Goal: Information Seeking & Learning: Learn about a topic

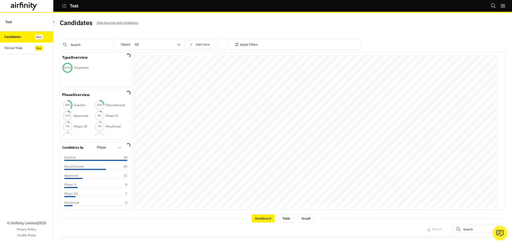
click at [96, 48] on input "text" at bounding box center [86, 44] width 53 height 11
click at [325, 142] on input "text" at bounding box center [478, 229] width 53 height 9
click at [79, 44] on input "text" at bounding box center [86, 44] width 53 height 11
click at [26, 85] on div "© Airfinity Limited 2025 Privacy Policy Cookie Policy" at bounding box center [26, 148] width 53 height 189
click at [89, 45] on input "text" at bounding box center [86, 44] width 53 height 11
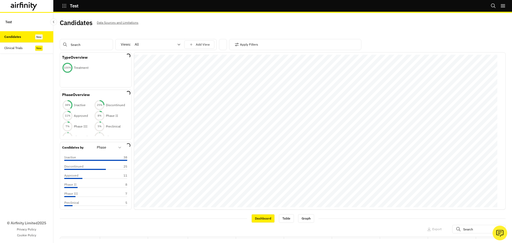
click at [162, 45] on div at bounding box center [154, 44] width 39 height 6
click at [270, 43] on div "Apply Filters" at bounding box center [295, 44] width 132 height 11
click at [29, 109] on div "© Airfinity Limited 2025 Privacy Policy Cookie Policy" at bounding box center [26, 148] width 53 height 189
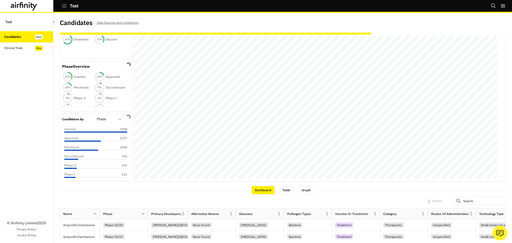
scroll to position [53, 0]
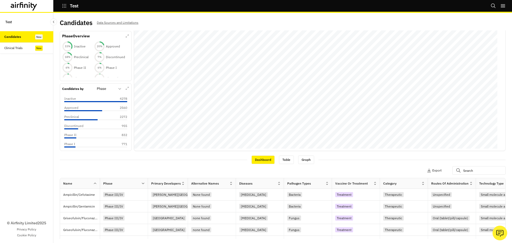
click at [34, 117] on div "© Airfinity Limited 2025 Privacy Policy Cookie Policy" at bounding box center [26, 148] width 53 height 189
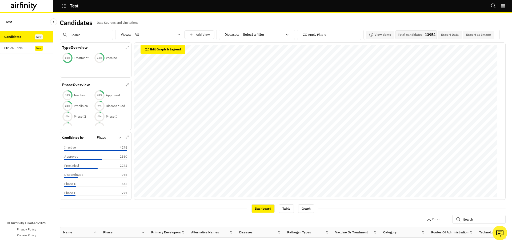
scroll to position [0, 0]
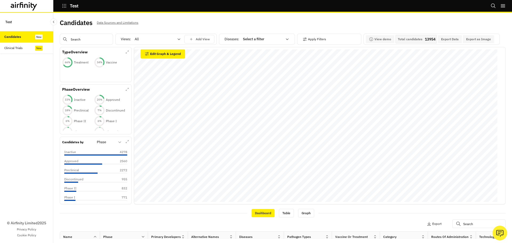
click at [84, 34] on input "text" at bounding box center [86, 39] width 53 height 11
type input "q"
type input "qd"
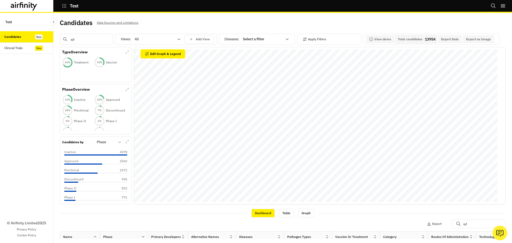
type input "qde"
type input "qdeng"
type input "qdenga"
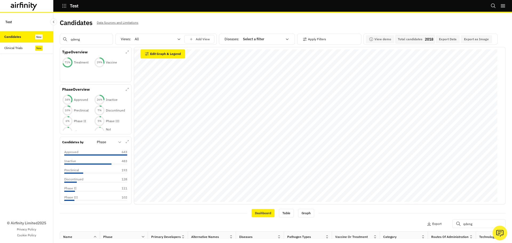
type input "qdenga"
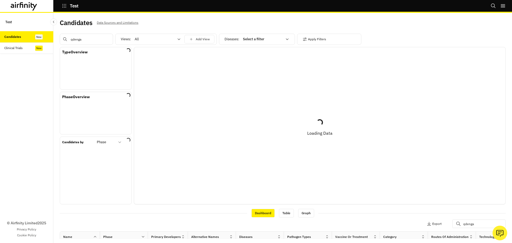
click at [77, 39] on input "qdenga" at bounding box center [86, 39] width 53 height 11
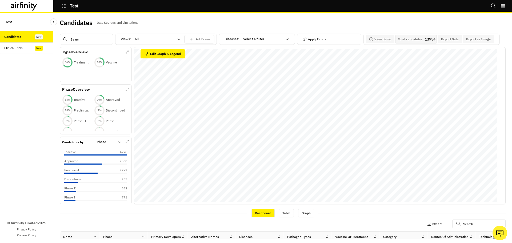
type input "i"
type input "ix"
type input "ixc"
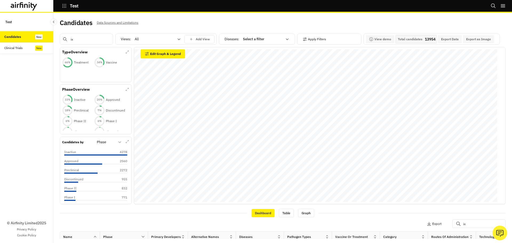
type input "ixc"
type input "ixch"
type input "ixchi"
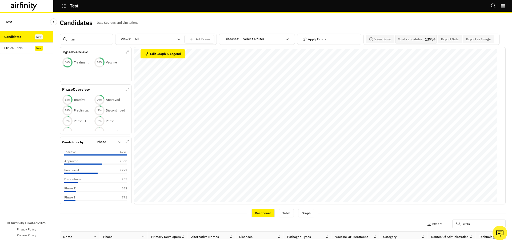
type input "ixchiq"
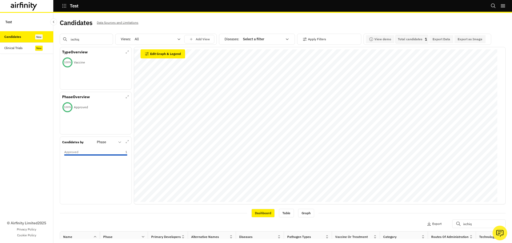
click at [78, 39] on input "ixchiq" at bounding box center [86, 39] width 53 height 11
type input "m"
type input "mea"
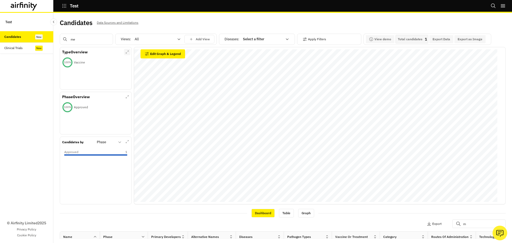
type input "mea"
type input "meas"
type input "measl"
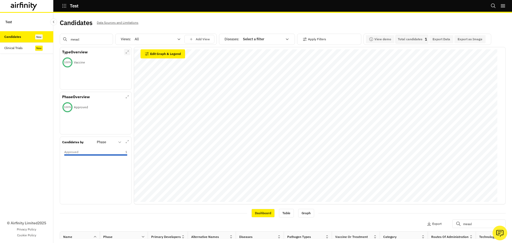
type input "measle"
type input "[MEDICAL_DATA]"
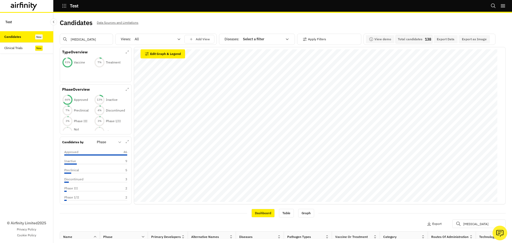
click at [80, 41] on input "[MEDICAL_DATA]" at bounding box center [86, 39] width 53 height 11
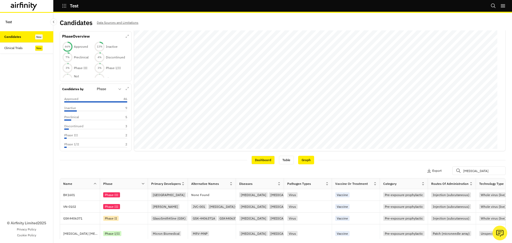
scroll to position [53, 0]
type input "v"
type input "va"
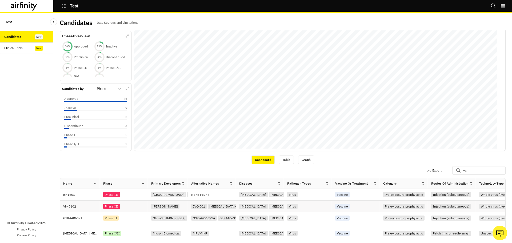
scroll to position [7, 0]
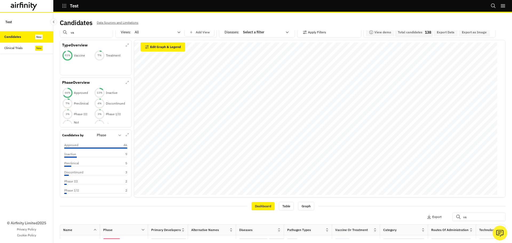
type input "vac"
type input "vacci"
type input "vaccin"
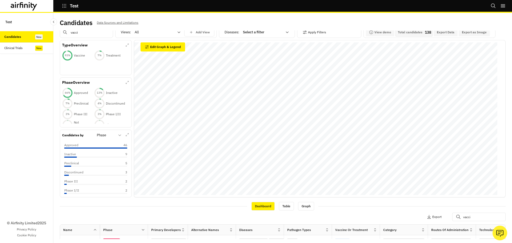
type input "vaccin"
type input "vaccine"
click at [107, 54] on p "Treatment" at bounding box center [113, 55] width 15 height 5
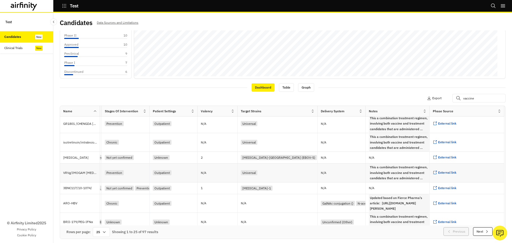
scroll to position [78, 0]
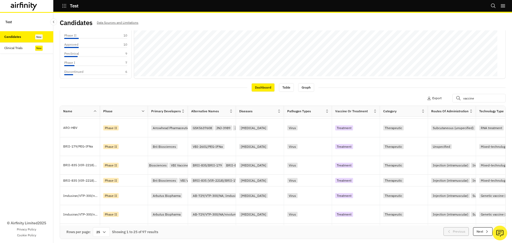
click at [39, 133] on div "© Airfinity Limited 2025 Privacy Policy Cookie Policy" at bounding box center [26, 148] width 53 height 189
click at [160, 91] on div "Dashboard Table Graph" at bounding box center [283, 87] width 446 height 9
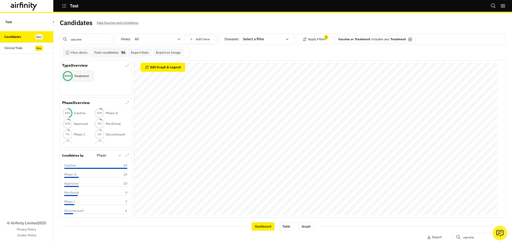
click at [81, 40] on input "vaccine" at bounding box center [86, 39] width 53 height 11
type input "q"
type input "qd"
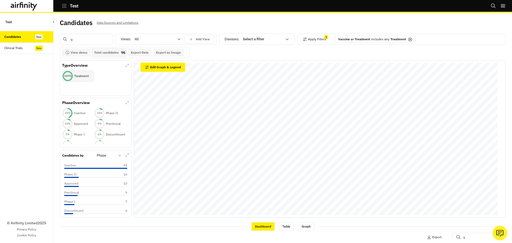
type input "qd"
type input "qde"
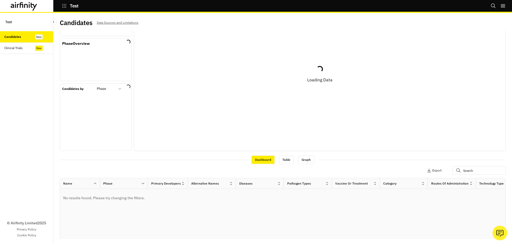
scroll to position [7, 0]
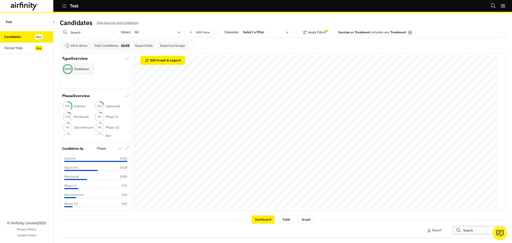
click at [325, 142] on input "text" at bounding box center [478, 230] width 53 height 9
type input "q"
type input "qd"
type input "qde"
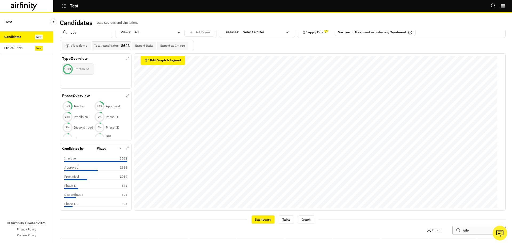
type input "qden"
type input "qdeng"
type input "qdenga"
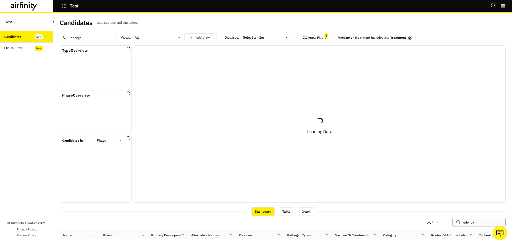
scroll to position [0, 0]
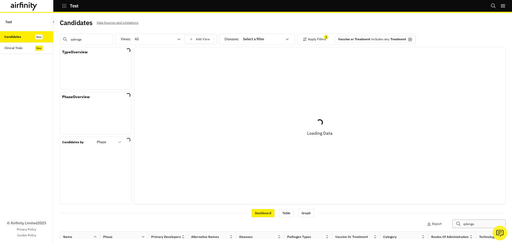
type input "qdenga"
click at [88, 36] on input "qdenga" at bounding box center [86, 39] width 53 height 11
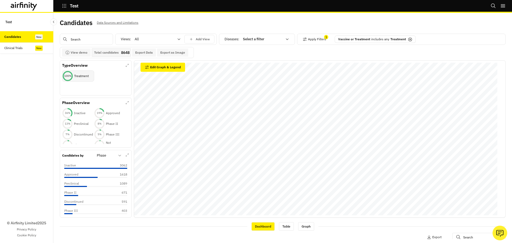
click at [325, 38] on icon at bounding box center [410, 39] width 4 height 4
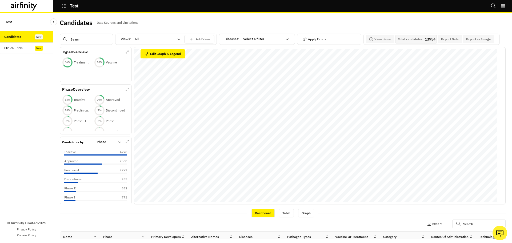
click at [87, 39] on input "text" at bounding box center [86, 39] width 53 height 11
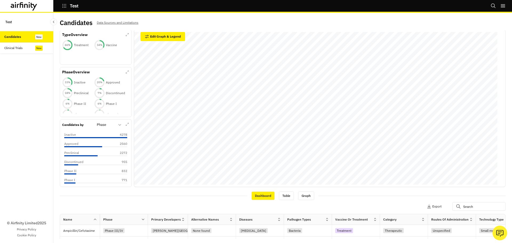
scroll to position [27, 0]
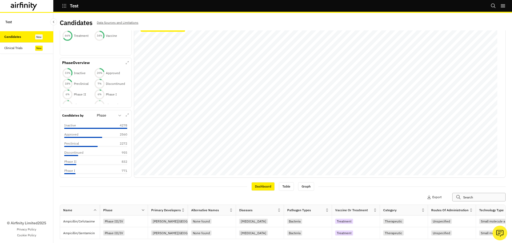
click at [325, 142] on input "text" at bounding box center [478, 197] width 53 height 9
type input "q"
type input "qd"
type input "qde"
type input "qdeng"
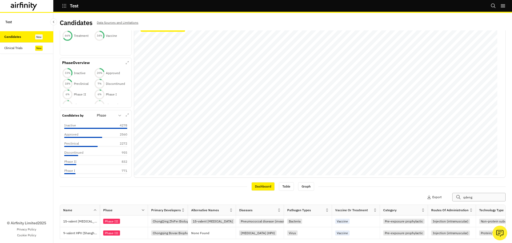
type input "qdenga"
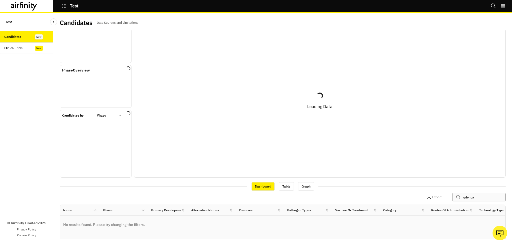
type input "qdeng"
type input "qden"
type input "qde"
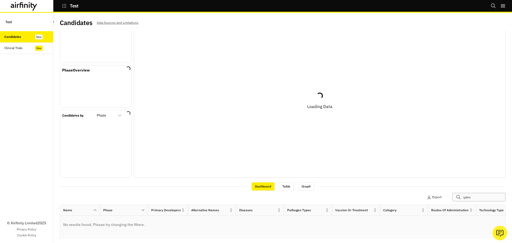
type input "qde"
type input "qd"
type input "q"
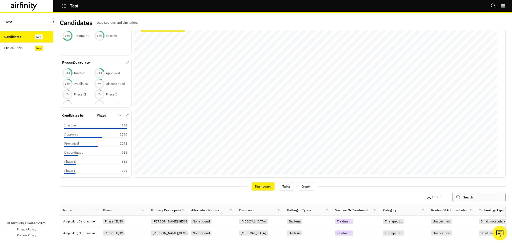
type input "t"
type input "ta"
type input "tak"
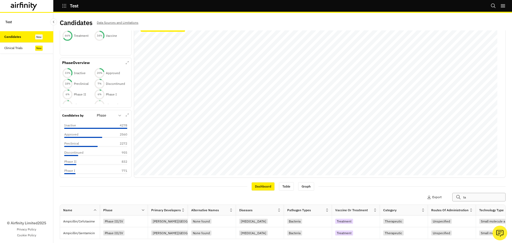
type input "tak"
type input "take"
type input "taked"
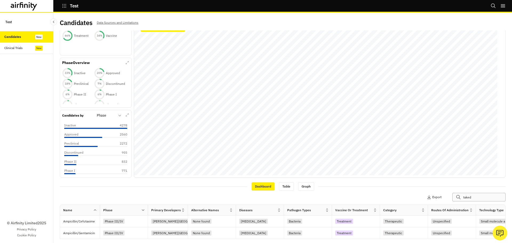
type input "takeda"
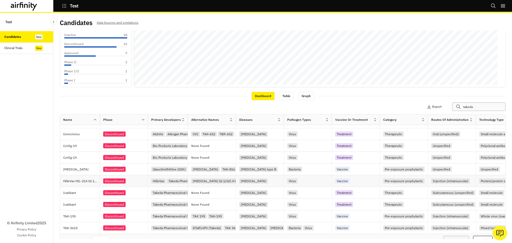
scroll to position [126, 0]
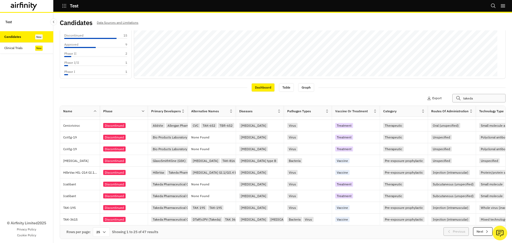
type input "takeda"
click at [100, 142] on div "25" at bounding box center [101, 232] width 17 height 10
click at [101, 142] on div "100" at bounding box center [101, 162] width 15 height 12
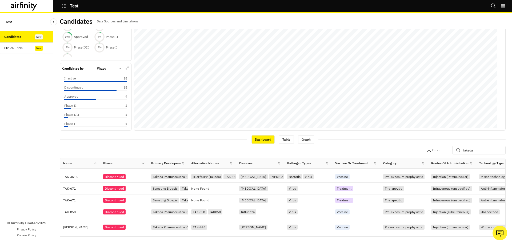
scroll to position [293, 0]
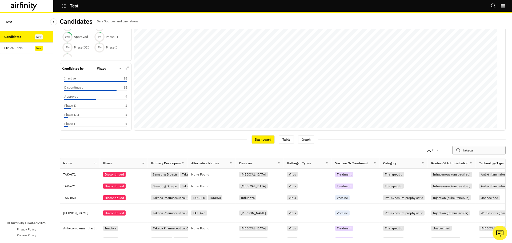
click at [325, 142] on input "takeda" at bounding box center [478, 150] width 53 height 9
type input "v"
type input "vi"
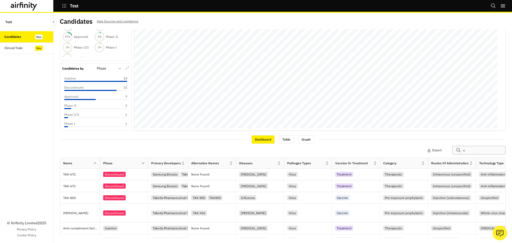
type input "vi"
type input "vim"
type input "vimk"
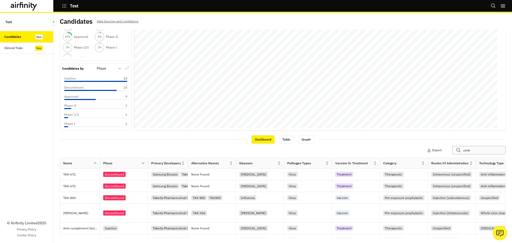
type input "vimku"
type input "vimkun"
type input "vimkuna"
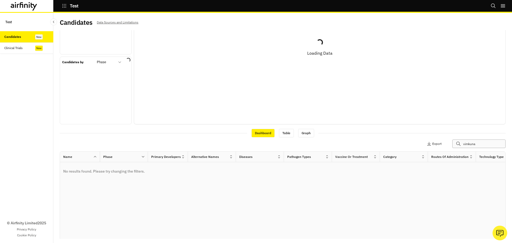
scroll to position [0, 0]
type input "vimkuna"
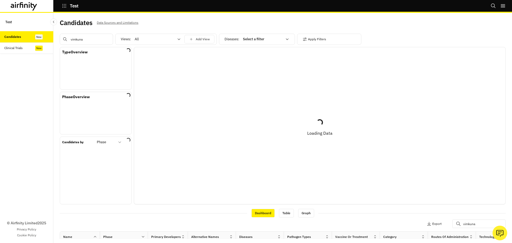
click at [103, 38] on input "vimkuna" at bounding box center [86, 39] width 53 height 11
type input "v"
type input "vim"
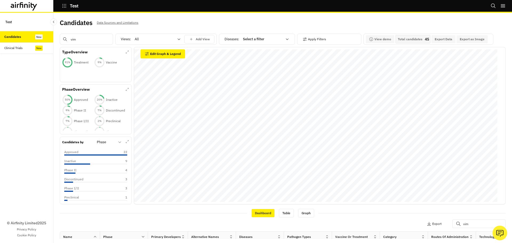
type input "vimk"
type input "vimku"
type input "vimkun"
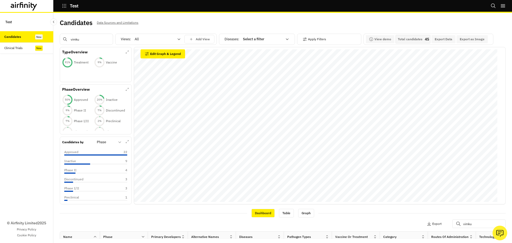
type input "vimkun"
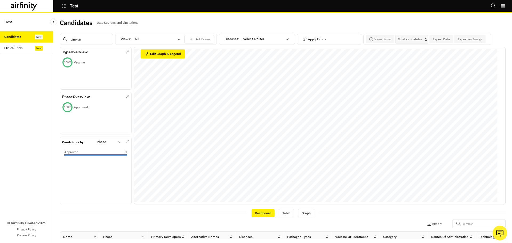
type input "vimkun"
click at [85, 41] on input "vimkun" at bounding box center [86, 39] width 53 height 11
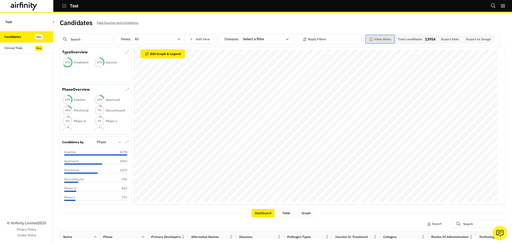
click at [325, 39] on button "View demo" at bounding box center [380, 39] width 29 height 8
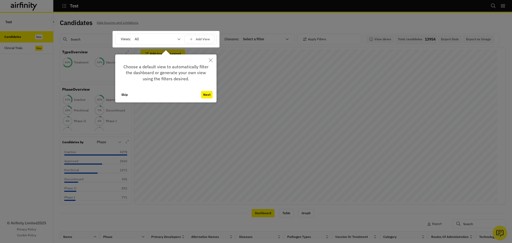
click at [206, 92] on button "Next" at bounding box center [206, 94] width 11 height 7
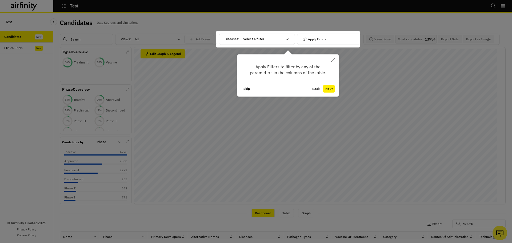
click at [325, 88] on button "Next" at bounding box center [328, 88] width 11 height 7
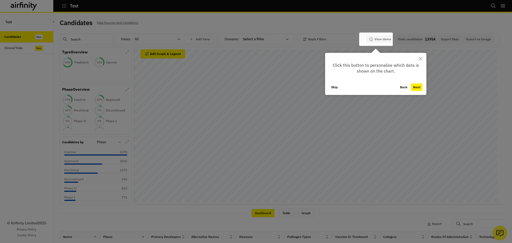
click at [325, 89] on button "Next" at bounding box center [416, 87] width 11 height 7
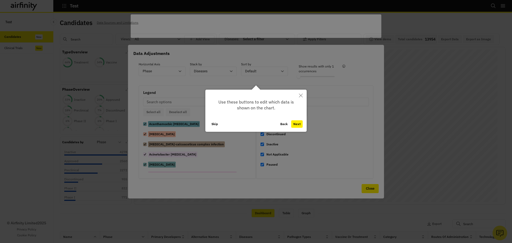
click at [297, 122] on button "Next" at bounding box center [296, 123] width 11 height 7
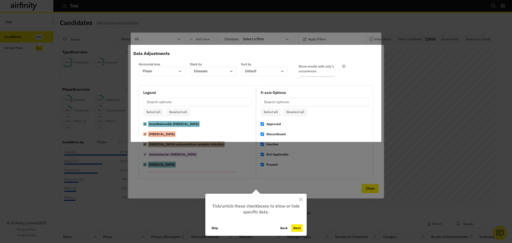
click at [298, 142] on button "Next" at bounding box center [296, 227] width 11 height 7
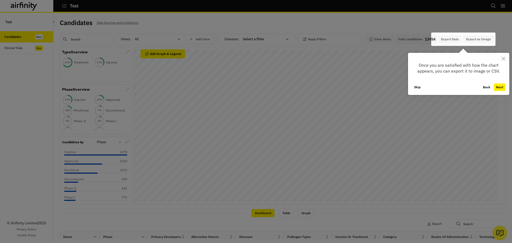
click at [325, 88] on button "Next" at bounding box center [499, 87] width 11 height 7
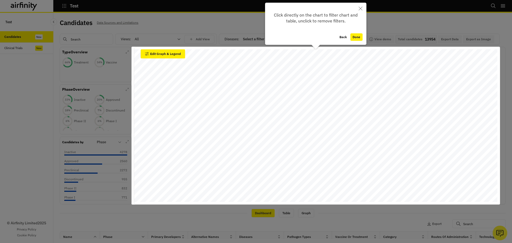
click at [325, 38] on button "Done" at bounding box center [357, 36] width 12 height 7
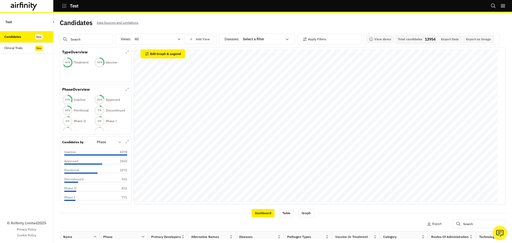
click at [257, 39] on div at bounding box center [262, 39] width 39 height 6
type input "f"
type input "dengu"
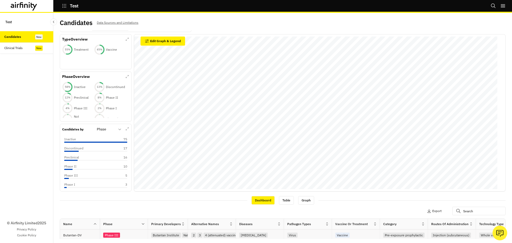
scroll to position [53, 0]
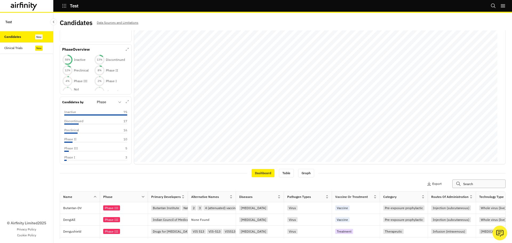
click at [325, 142] on input "text" at bounding box center [478, 184] width 53 height 9
type input "ta"
type input "take"
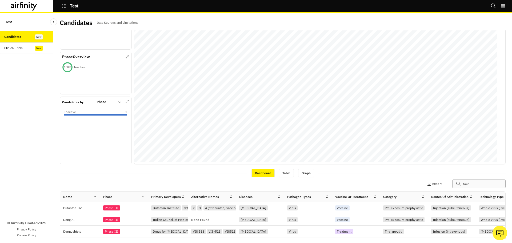
type input "taked"
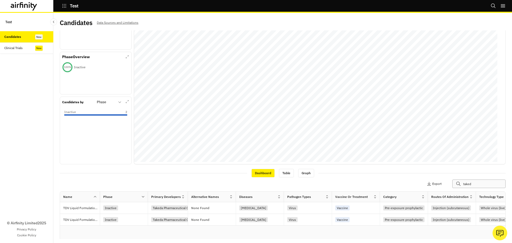
type input "taked"
type input "takeda"
click at [325, 142] on input "takeda" at bounding box center [478, 184] width 53 height 9
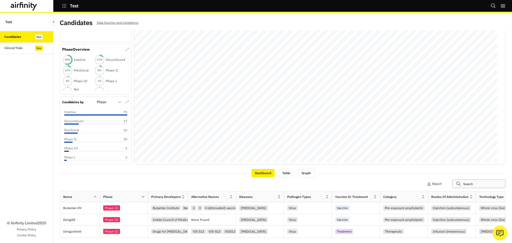
type input "q"
type input "qde"
type input "qdeng"
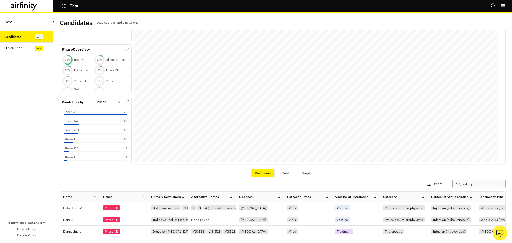
type input "qdenga"
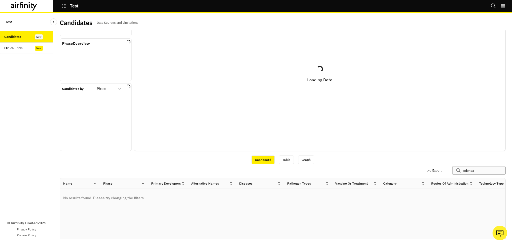
scroll to position [40, 0]
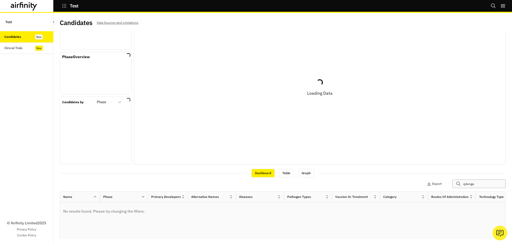
type input "qdenga"
click at [43, 142] on div "© Airfinity Limited 2025 Privacy Policy Cookie Policy" at bounding box center [26, 148] width 53 height 189
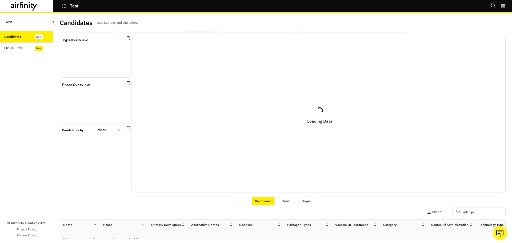
scroll to position [0, 0]
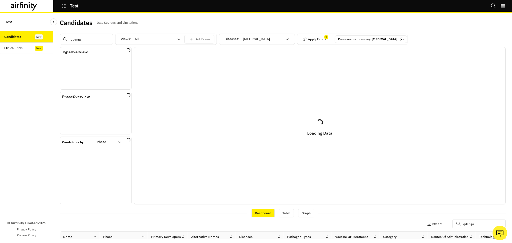
click at [47, 122] on div "© Airfinity Limited 2025 Privacy Policy Cookie Policy" at bounding box center [26, 148] width 53 height 189
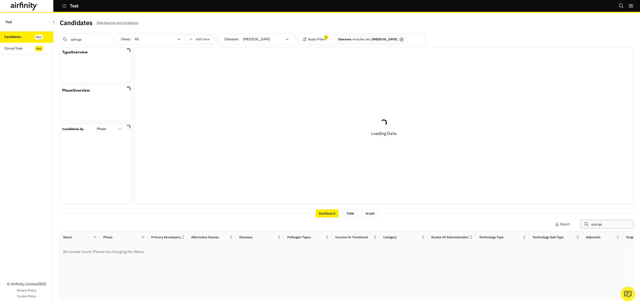
click at [325, 142] on input "qdenga" at bounding box center [607, 224] width 53 height 9
type input "q"
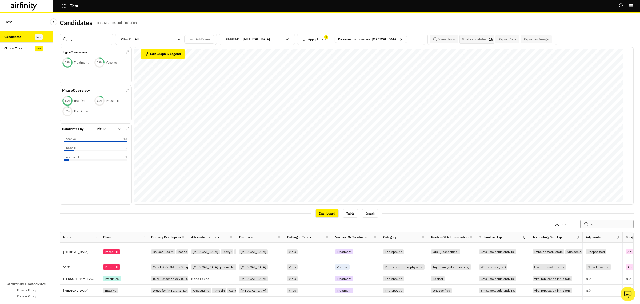
type input "q"
click at [325, 40] on icon at bounding box center [402, 40] width 2 height 2
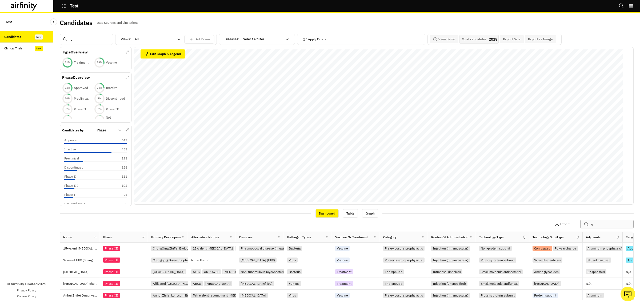
click at [325, 142] on input "q" at bounding box center [607, 224] width 53 height 9
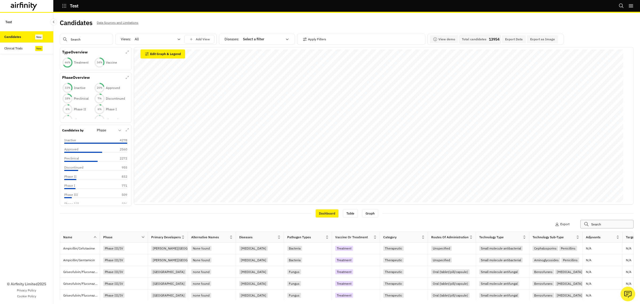
type input "q"
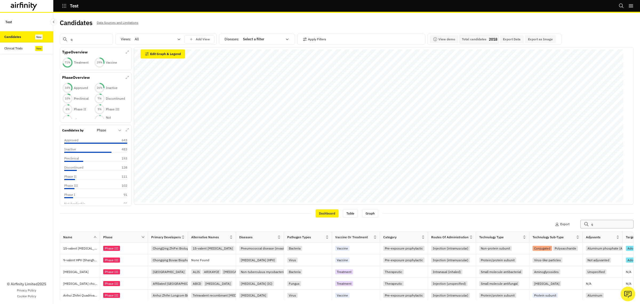
type input "qd"
type input "qde"
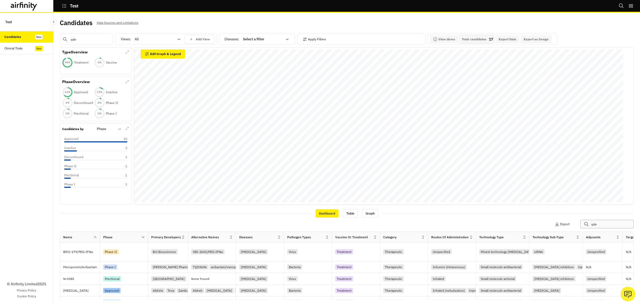
type input "qden"
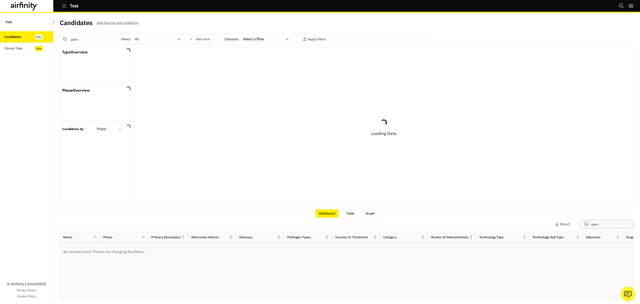
type input "qdeng"
type input "qdenga"
click at [82, 35] on input "qdenga" at bounding box center [86, 39] width 53 height 11
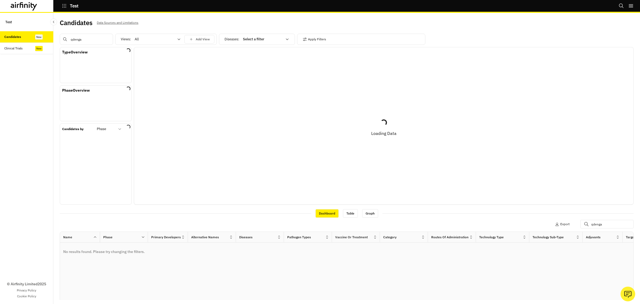
click at [139, 39] on div at bounding box center [154, 39] width 39 height 6
click at [140, 39] on div at bounding box center [154, 39] width 39 height 6
click at [99, 39] on input "qdenga" at bounding box center [86, 39] width 53 height 11
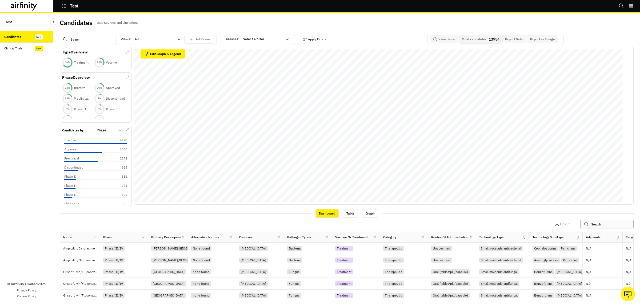
click at [325, 142] on input "text" at bounding box center [607, 224] width 53 height 9
click at [90, 35] on input "text" at bounding box center [86, 39] width 53 height 11
click at [140, 36] on div at bounding box center [154, 39] width 39 height 6
click at [156, 63] on div "Vaccines" at bounding box center [158, 61] width 45 height 5
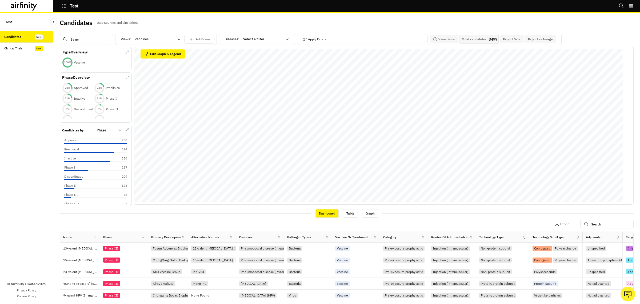
click at [85, 44] on input "text" at bounding box center [86, 39] width 53 height 11
type input "i"
type input "ix"
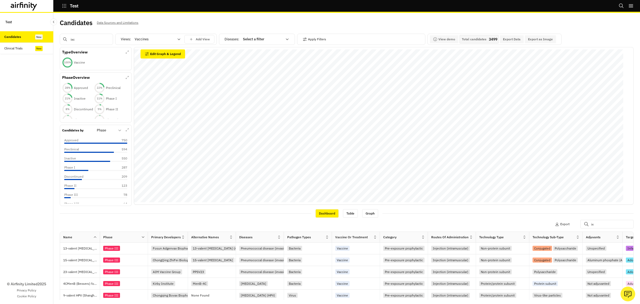
type input "ixch"
click at [80, 35] on input "text" at bounding box center [86, 39] width 53 height 11
type input "ba"
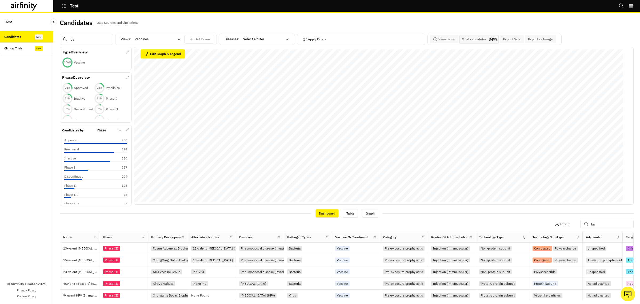
type input "bav"
type input "bavar"
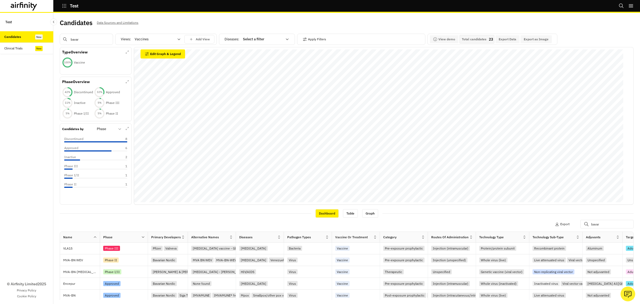
type input "bavari"
type input "bavaria"
type input "bavarian"
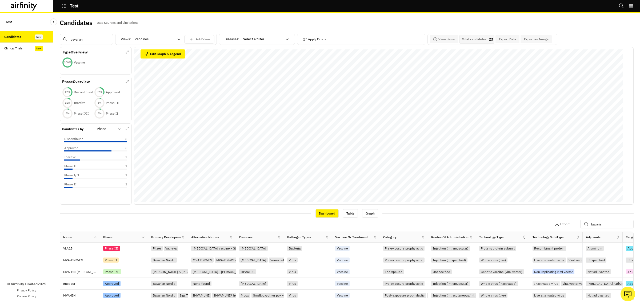
type input "bavarian"
type input "bavarian n"
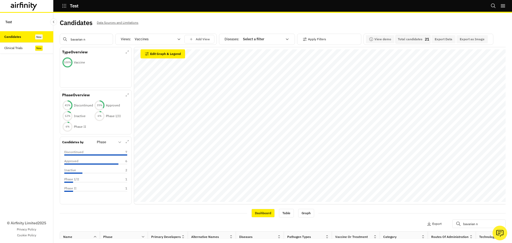
click at [88, 37] on input "bavarian n" at bounding box center [86, 39] width 53 height 11
type input "m"
type input "me"
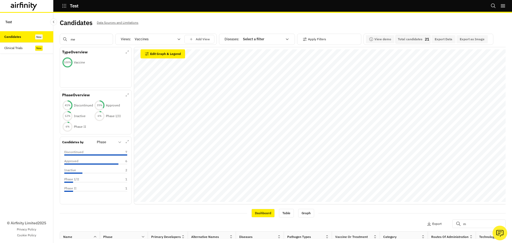
type input "me"
type input "mer"
type input "merc"
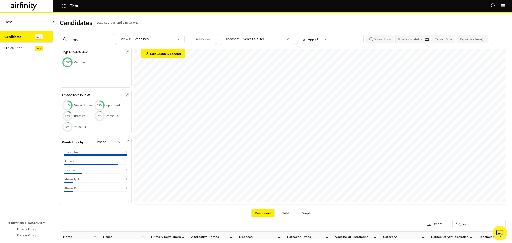
type input "merck"
type input "m"
type input "msd"
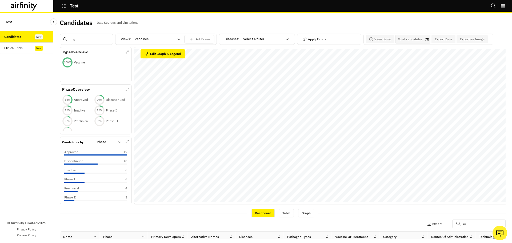
type input "msd"
click at [88, 36] on input "msd" at bounding box center [86, 39] width 53 height 11
click at [265, 42] on div at bounding box center [262, 39] width 39 height 6
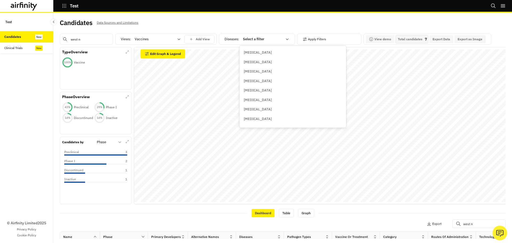
click at [152, 38] on div at bounding box center [154, 39] width 39 height 6
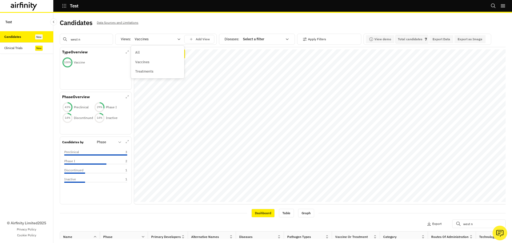
click at [144, 52] on div "All" at bounding box center [157, 52] width 45 height 5
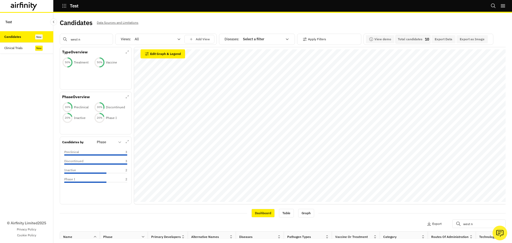
click at [249, 40] on div at bounding box center [262, 39] width 39 height 6
click at [251, 49] on div "[MEDICAL_DATA]" at bounding box center [266, 53] width 51 height 10
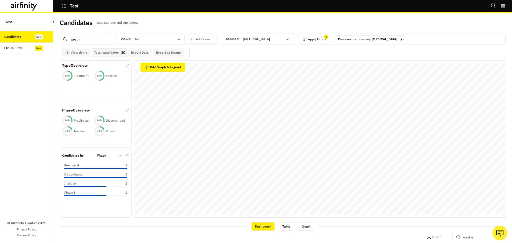
click at [95, 42] on input "west n" at bounding box center [86, 39] width 53 height 11
click at [325, 37] on div "Diseases includes any [MEDICAL_DATA]" at bounding box center [371, 39] width 73 height 8
click at [325, 38] on icon at bounding box center [402, 39] width 4 height 4
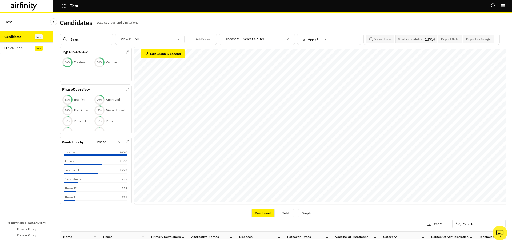
click at [67, 43] on div at bounding box center [65, 39] width 11 height 11
click at [80, 39] on input "text" at bounding box center [86, 39] width 53 height 11
click at [70, 41] on div at bounding box center [65, 39] width 11 height 11
click at [82, 38] on input "text" at bounding box center [86, 39] width 53 height 11
click at [86, 41] on input "text" at bounding box center [86, 39] width 53 height 11
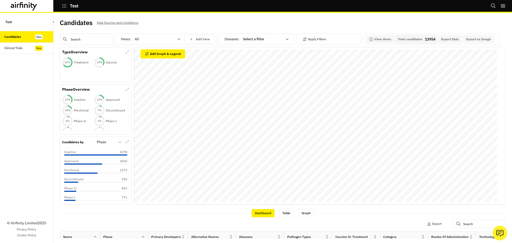
click at [86, 41] on input "text" at bounding box center [86, 39] width 53 height 11
click at [75, 45] on div "Views: All Add View Diseases : Select a filter Apply Filters View demo Total ca…" at bounding box center [283, 134] width 446 height 209
click at [81, 41] on input "text" at bounding box center [86, 39] width 53 height 11
click at [89, 39] on input "text" at bounding box center [86, 39] width 53 height 11
click at [25, 49] on div "Clinical Trials" at bounding box center [28, 48] width 49 height 5
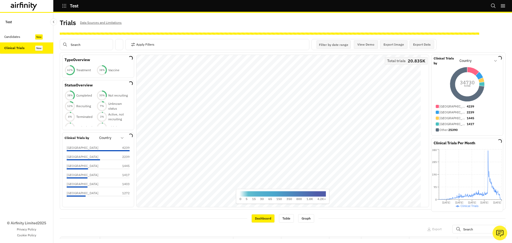
click at [26, 34] on div "Candidates" at bounding box center [28, 36] width 49 height 5
click at [166, 16] on div "Trials Data Sources and Limitations Apply Filters Filter by date range Navigate…" at bounding box center [282, 128] width 459 height 230
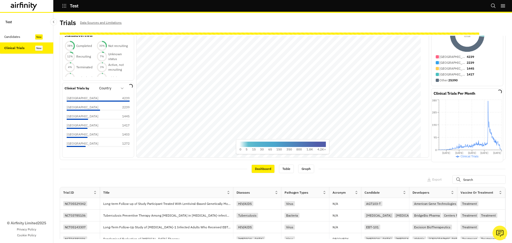
scroll to position [53, 0]
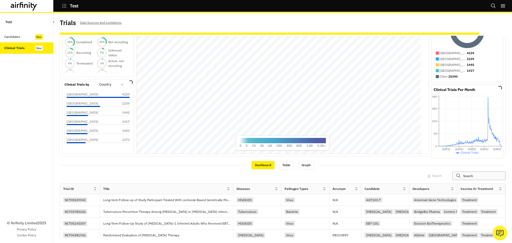
click at [325, 142] on input "text" at bounding box center [478, 176] width 53 height 9
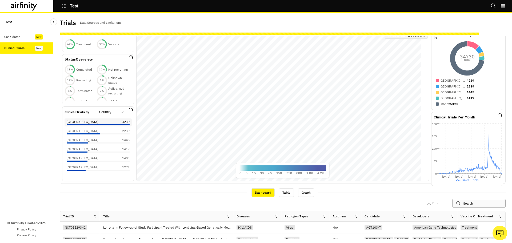
scroll to position [0, 0]
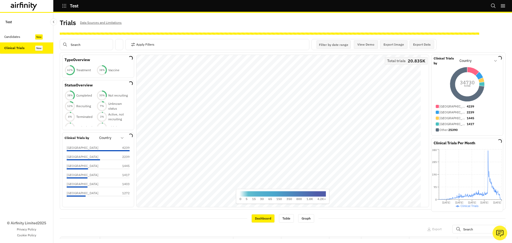
click at [89, 46] on input "text" at bounding box center [86, 44] width 53 height 11
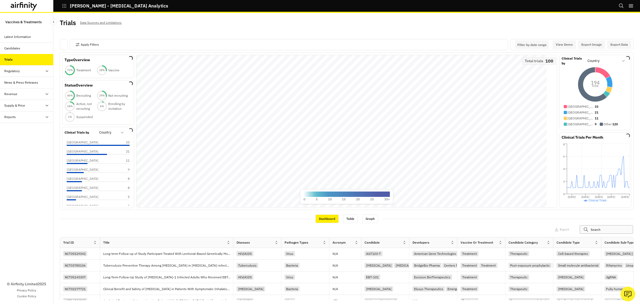
click at [603, 233] on input "text" at bounding box center [606, 229] width 53 height 9
type input "qdenga"
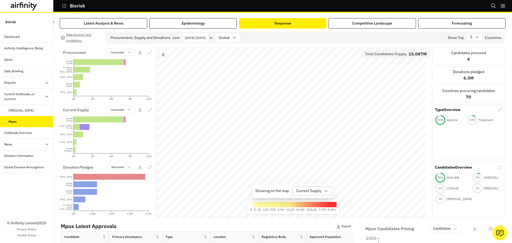
click at [315, 192] on div at bounding box center [308, 191] width 25 height 7
click at [314, 215] on p "Current Supply" at bounding box center [307, 215] width 25 height 6
click at [312, 191] on div at bounding box center [308, 191] width 25 height 7
click at [312, 204] on p "Procurement" at bounding box center [306, 205] width 22 height 6
click at [312, 193] on div at bounding box center [309, 191] width 22 height 7
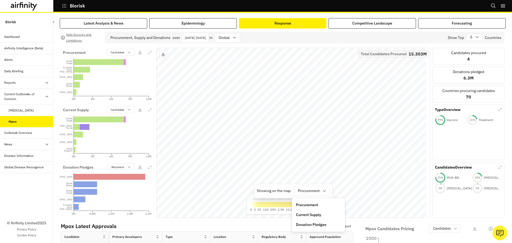
click at [311, 222] on p "Donation Pledges" at bounding box center [311, 225] width 30 height 6
click at [310, 191] on div at bounding box center [308, 191] width 29 height 7
click at [309, 203] on p "Procurement" at bounding box center [303, 205] width 22 height 6
click at [470, 34] on p "5" at bounding box center [471, 37] width 2 height 6
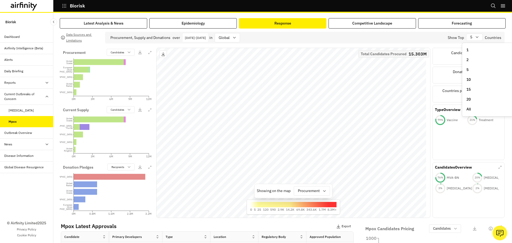
click at [477, 107] on div "All" at bounding box center [489, 109] width 45 height 6
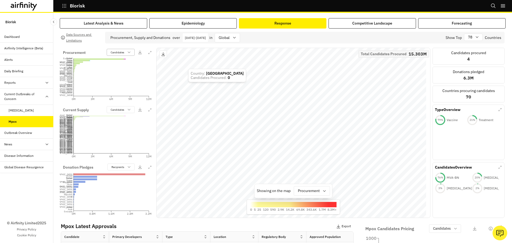
click at [126, 53] on div "Candidates" at bounding box center [117, 52] width 20 height 5
click at [124, 89] on p "Developers" at bounding box center [118, 89] width 14 height 4
click at [122, 51] on p "Developers" at bounding box center [118, 52] width 14 height 4
click at [122, 63] on p "Procurement Mechanism" at bounding box center [126, 64] width 31 height 4
click at [124, 54] on p "Procurement Mechanism" at bounding box center [109, 52] width 30 height 4
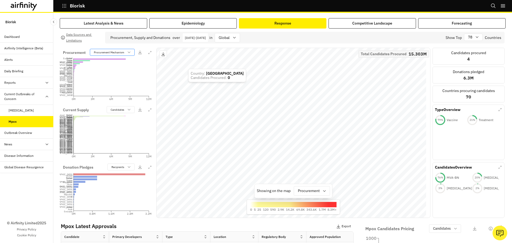
click at [124, 54] on p "Procurement Mechanism" at bounding box center [109, 52] width 30 height 4
click at [148, 54] on button "button" at bounding box center [150, 52] width 6 height 6
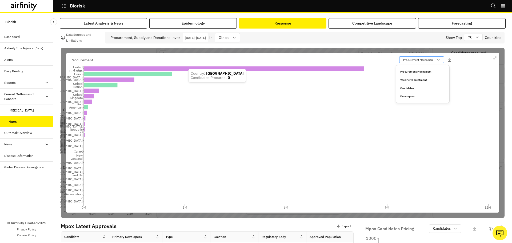
click at [427, 59] on p "Procurement Mechanism" at bounding box center [418, 60] width 30 height 4
click at [410, 90] on p "Candidates" at bounding box center [407, 88] width 14 height 4
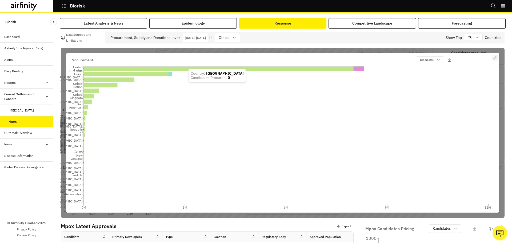
click at [494, 58] on icon "button" at bounding box center [495, 58] width 3 height 3
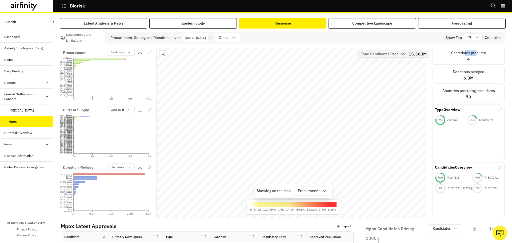
drag, startPoint x: 460, startPoint y: 56, endPoint x: 473, endPoint y: 56, distance: 13.1
click at [473, 56] on div "Candidates procured 4" at bounding box center [469, 56] width 72 height 17
click at [467, 61] on div "Candidates procured 4" at bounding box center [469, 56] width 72 height 17
drag, startPoint x: 462, startPoint y: 59, endPoint x: 476, endPoint y: 62, distance: 14.4
click at [476, 59] on div "Candidates procured 4" at bounding box center [469, 56] width 72 height 17
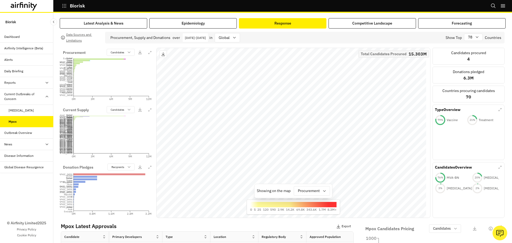
click at [454, 76] on div "Donations pledged 6.3M" at bounding box center [469, 75] width 72 height 17
drag, startPoint x: 452, startPoint y: 71, endPoint x: 474, endPoint y: 82, distance: 24.7
click at [474, 82] on div "Donations pledged 6.3M" at bounding box center [469, 75] width 72 height 17
click at [452, 91] on p "Countries procuring candidates" at bounding box center [469, 91] width 53 height 6
drag, startPoint x: 440, startPoint y: 90, endPoint x: 479, endPoint y: 98, distance: 39.8
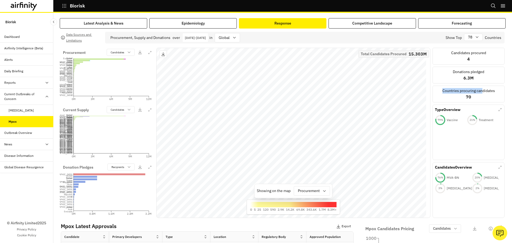
click at [479, 97] on div "Countries procuring candidates 70" at bounding box center [469, 94] width 72 height 17
click at [479, 99] on div "Countries procuring candidates 70" at bounding box center [469, 94] width 72 height 17
click at [477, 99] on div "Countries procuring candidates 70" at bounding box center [469, 94] width 72 height 17
click at [316, 185] on div "Showing on the map Procurement" at bounding box center [294, 191] width 78 height 14
click at [315, 188] on div at bounding box center [309, 191] width 22 height 7
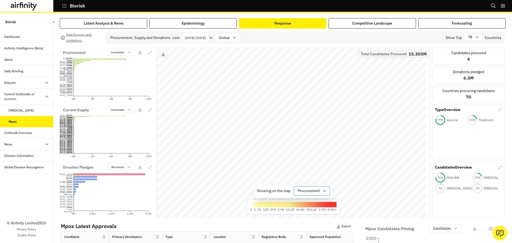
click at [315, 190] on div at bounding box center [309, 191] width 22 height 7
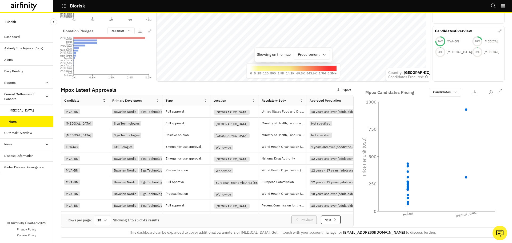
scroll to position [141, 0]
click at [442, 90] on p "Candidates" at bounding box center [442, 92] width 18 height 5
click at [442, 109] on p "Recipients" at bounding box center [438, 110] width 17 height 5
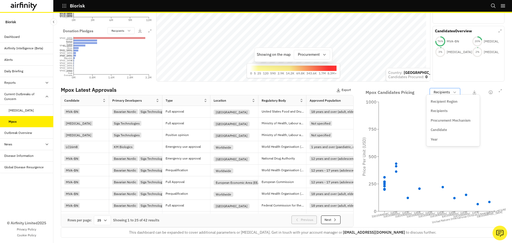
click at [443, 90] on p "Recipients" at bounding box center [442, 92] width 16 height 5
click at [443, 127] on p "Candidate" at bounding box center [439, 129] width 16 height 5
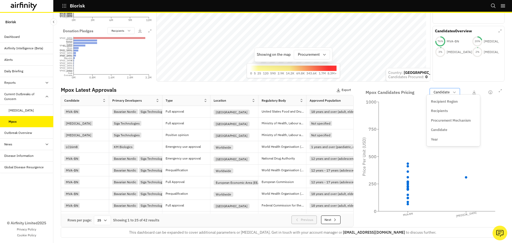
click at [443, 90] on p "Candidate" at bounding box center [442, 92] width 16 height 5
click at [440, 141] on div "Year" at bounding box center [453, 139] width 45 height 5
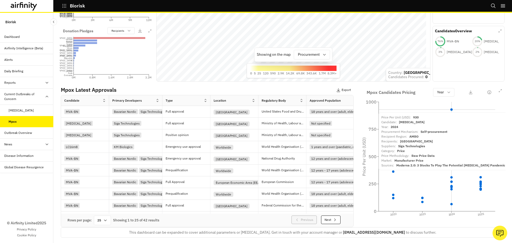
click at [451, 108] on icon at bounding box center [452, 109] width 2 height 2
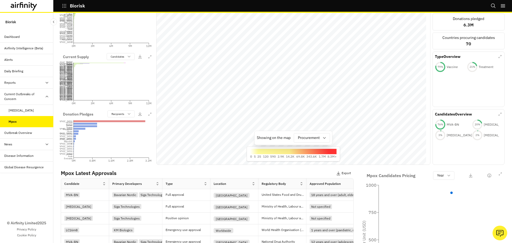
scroll to position [34, 0]
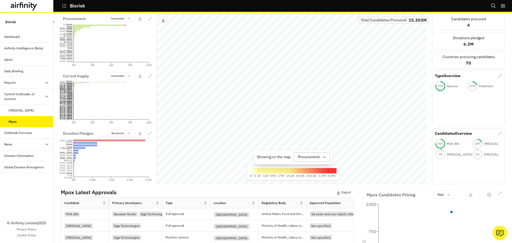
click at [310, 153] on div "Procurement" at bounding box center [308, 157] width 28 height 9
click at [307, 188] on p "Donation Pledges" at bounding box center [311, 191] width 30 height 6
click at [311, 156] on div at bounding box center [308, 157] width 29 height 7
click at [308, 169] on p "Procurement" at bounding box center [303, 171] width 22 height 6
click at [309, 154] on div at bounding box center [309, 157] width 22 height 7
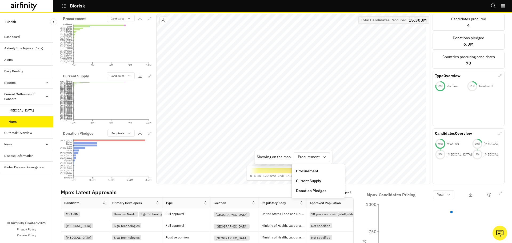
click at [304, 177] on div "Current Supply" at bounding box center [318, 181] width 51 height 10
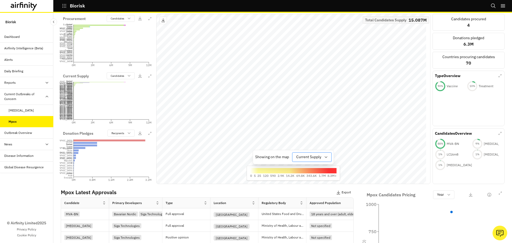
click at [312, 156] on div at bounding box center [308, 157] width 25 height 7
click at [303, 188] on p "Donation Pledges" at bounding box center [310, 191] width 30 height 6
click at [313, 156] on div at bounding box center [308, 157] width 29 height 7
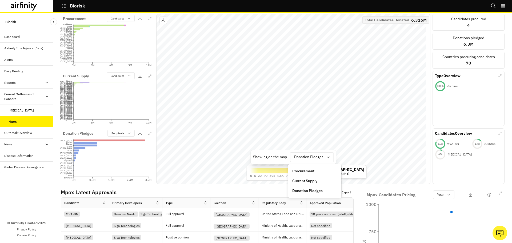
click at [311, 180] on p "Current Supply" at bounding box center [304, 181] width 25 height 6
click at [308, 158] on div at bounding box center [308, 157] width 25 height 7
drag, startPoint x: 311, startPoint y: 170, endPoint x: 307, endPoint y: 166, distance: 4.5
click at [311, 170] on p "Procurement" at bounding box center [306, 171] width 22 height 6
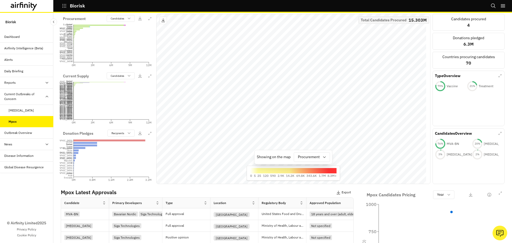
scroll to position [0, 0]
